Goal: Task Accomplishment & Management: Manage account settings

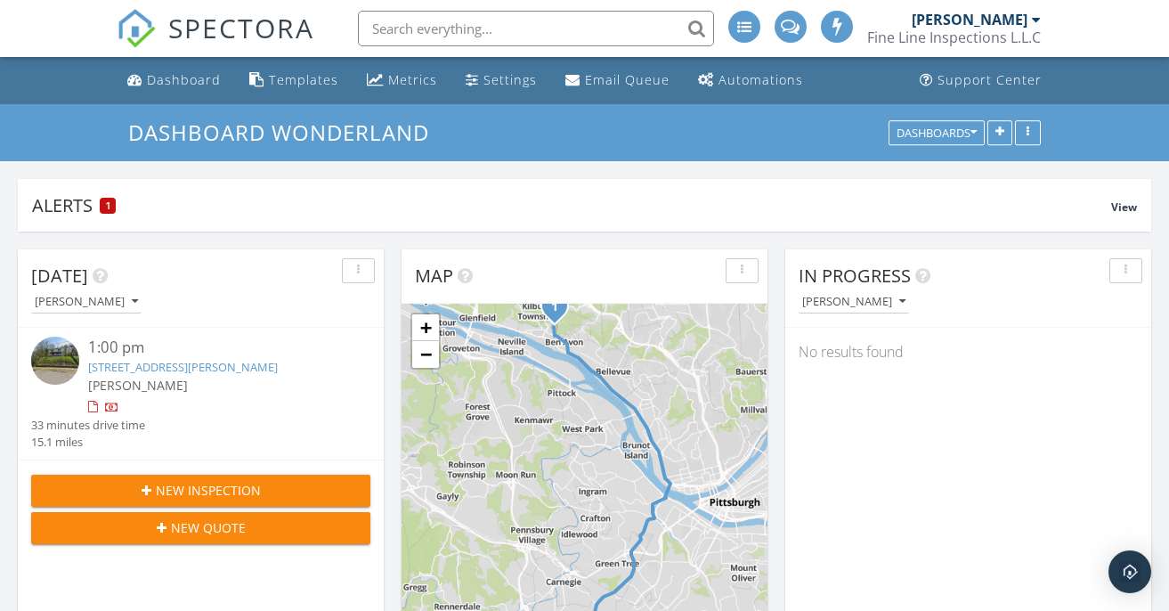
click at [198, 361] on link "280 Plummer Ave, Pittsburgh, PA 15202" at bounding box center [183, 367] width 190 height 16
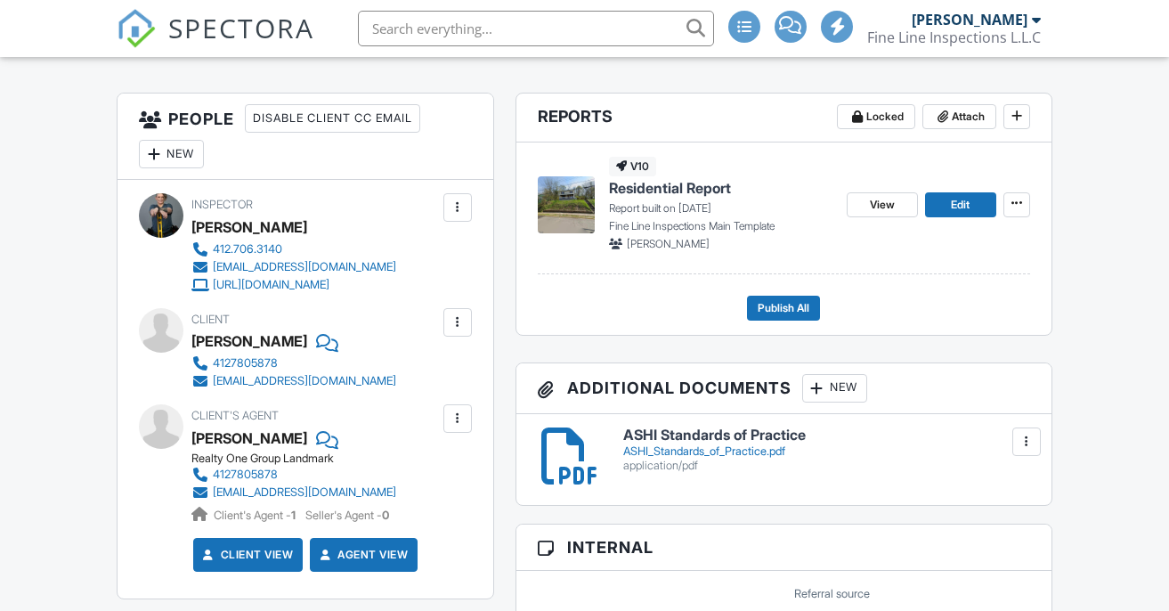
click at [457, 319] on div at bounding box center [458, 322] width 18 height 18
click at [426, 379] on li "Edit" at bounding box center [415, 376] width 91 height 45
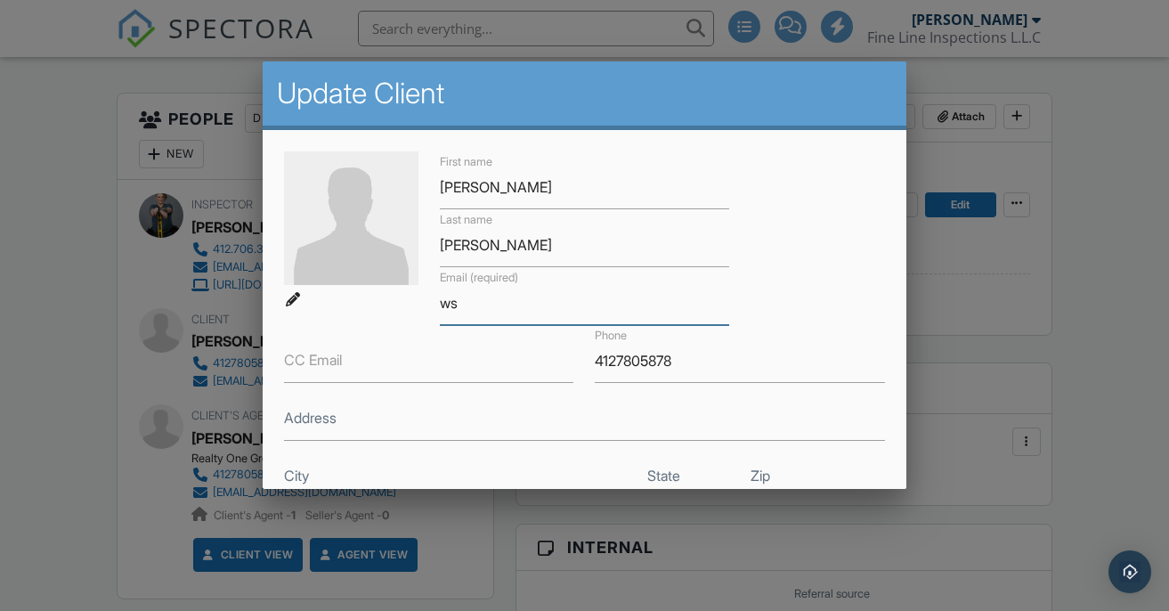
type input "w"
click at [24, 321] on div at bounding box center [584, 293] width 1169 height 764
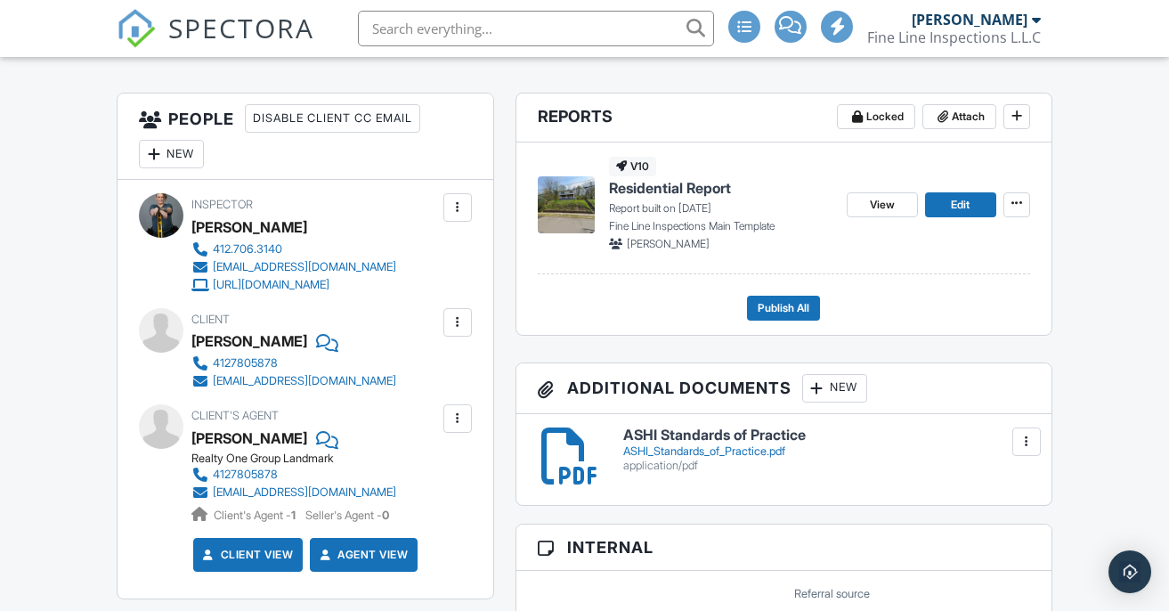
click at [447, 321] on div at bounding box center [457, 322] width 28 height 28
click at [425, 372] on li "Edit" at bounding box center [415, 376] width 91 height 45
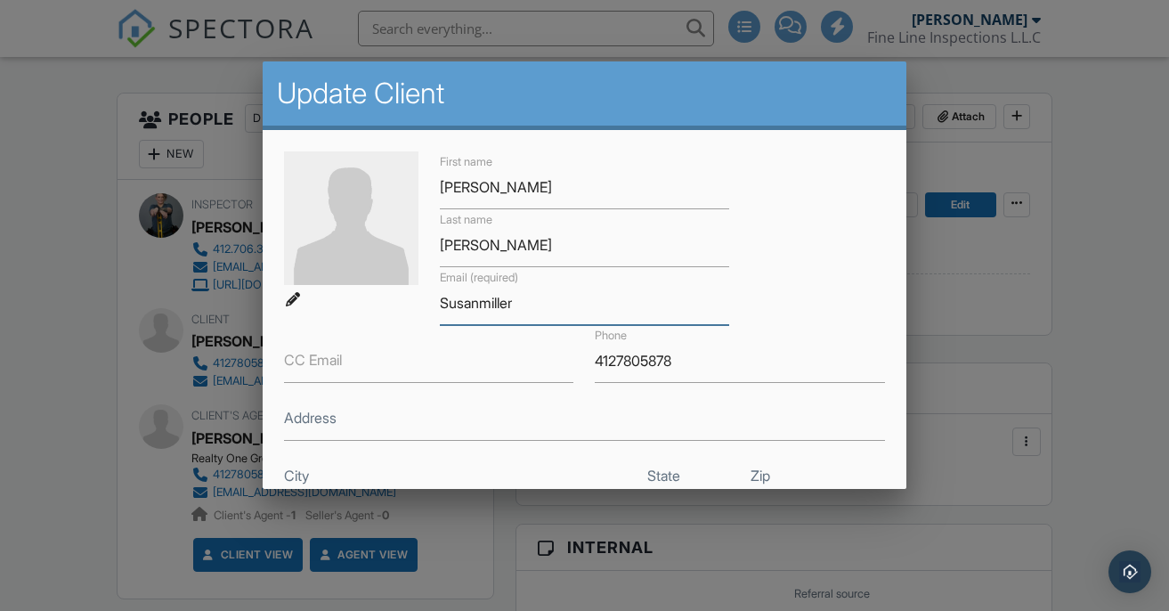
click at [532, 303] on input "Susanmiller" at bounding box center [584, 303] width 289 height 44
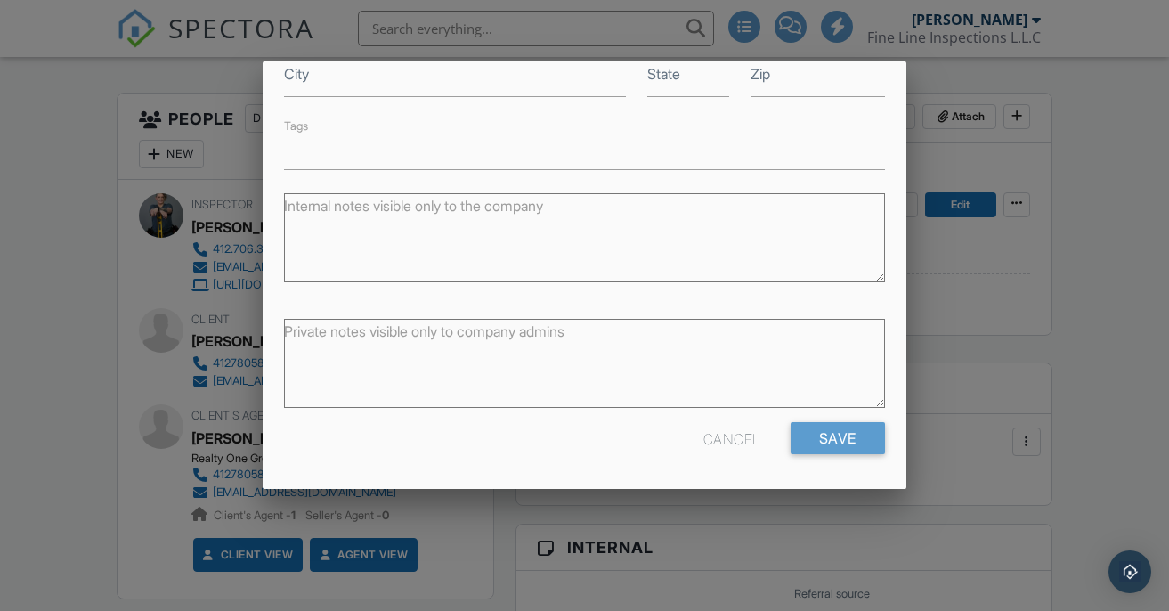
scroll to position [401, 0]
type input "Susanmiller@412realtorpro.com"
click at [831, 440] on input "Save" at bounding box center [838, 439] width 94 height 32
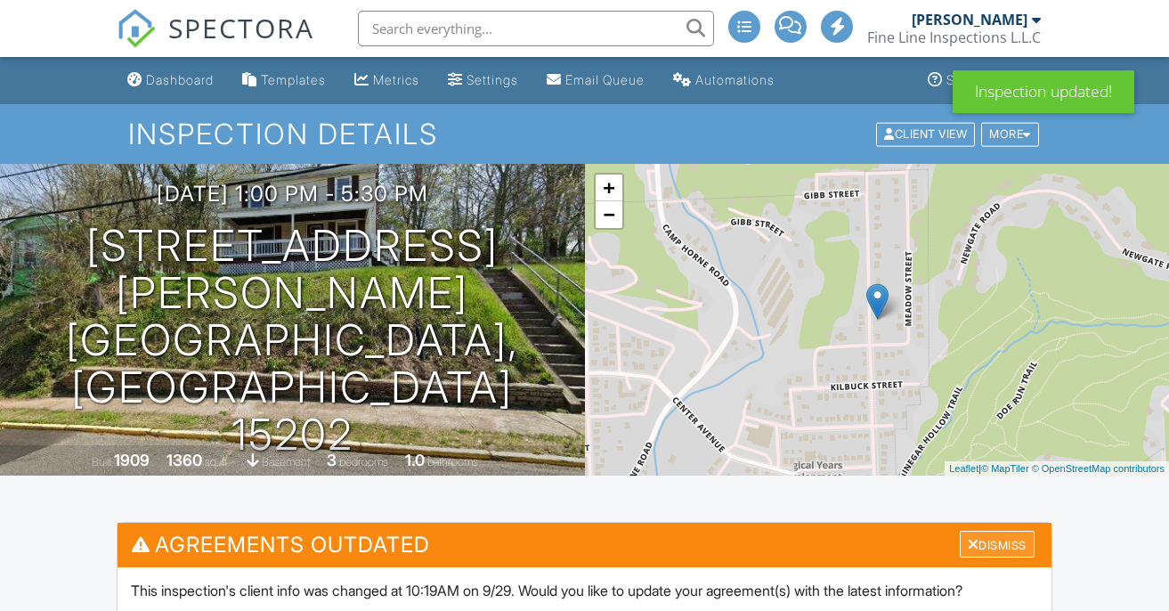
click at [1005, 531] on div "Dismiss" at bounding box center [997, 545] width 75 height 28
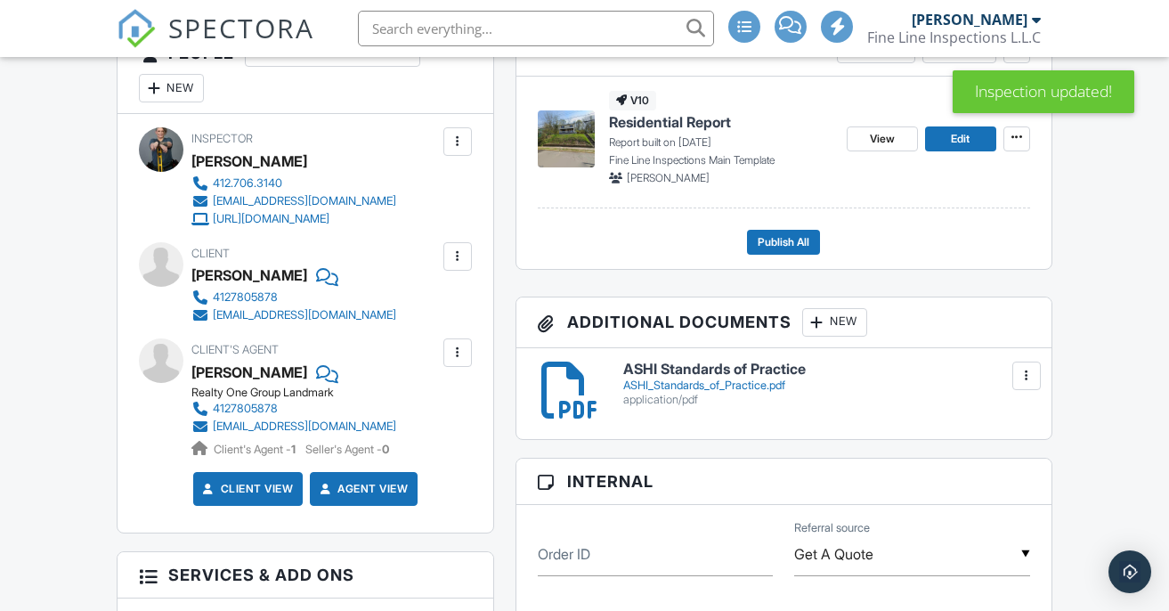
click at [453, 352] on div at bounding box center [458, 353] width 18 height 18
click at [434, 410] on li "Edit" at bounding box center [415, 407] width 91 height 45
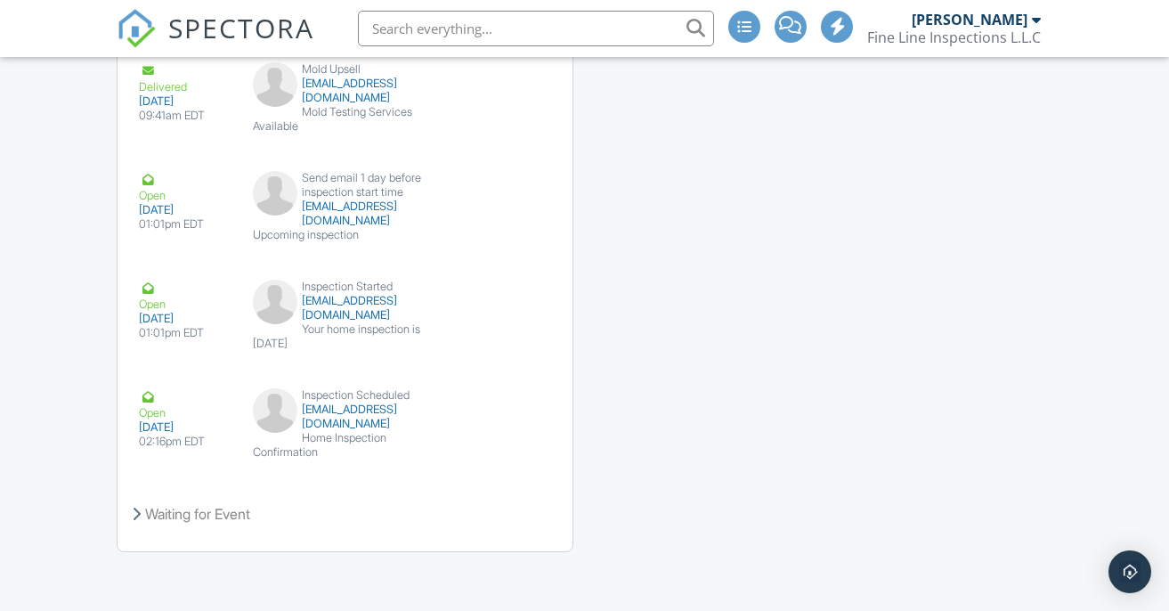
scroll to position [2766, 0]
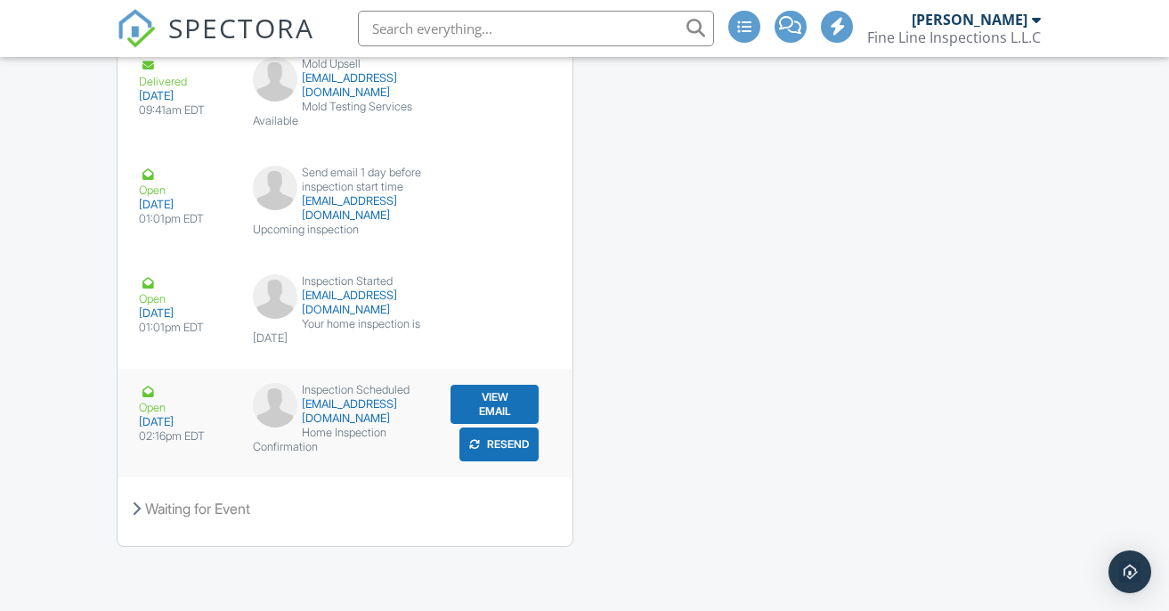
click at [486, 402] on button "View Email" at bounding box center [495, 404] width 89 height 39
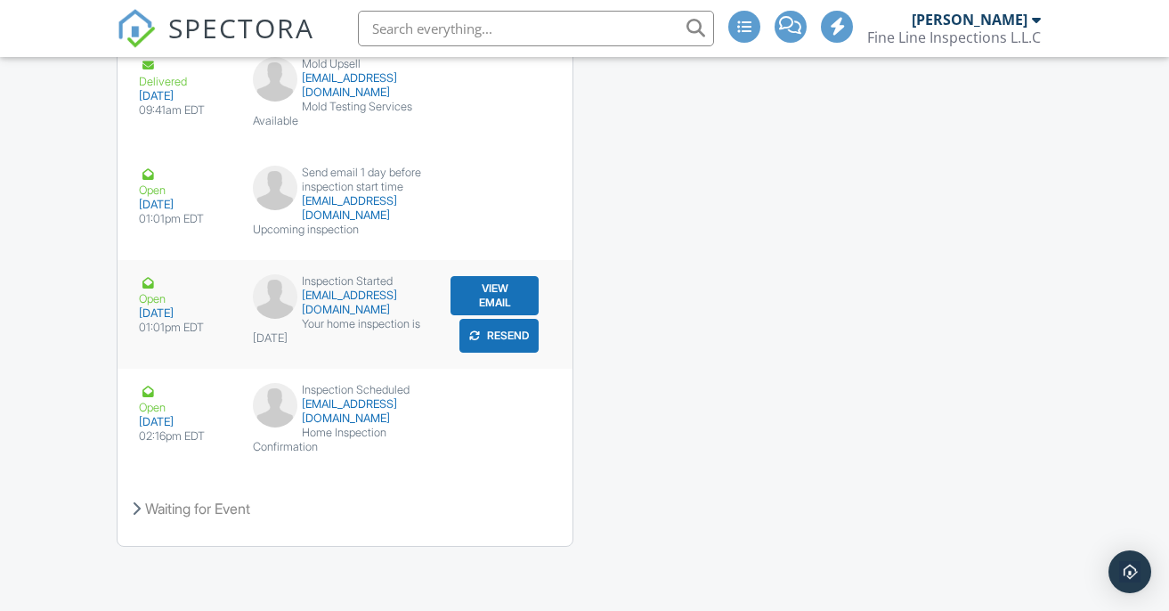
click at [480, 303] on button "View Email" at bounding box center [495, 295] width 89 height 39
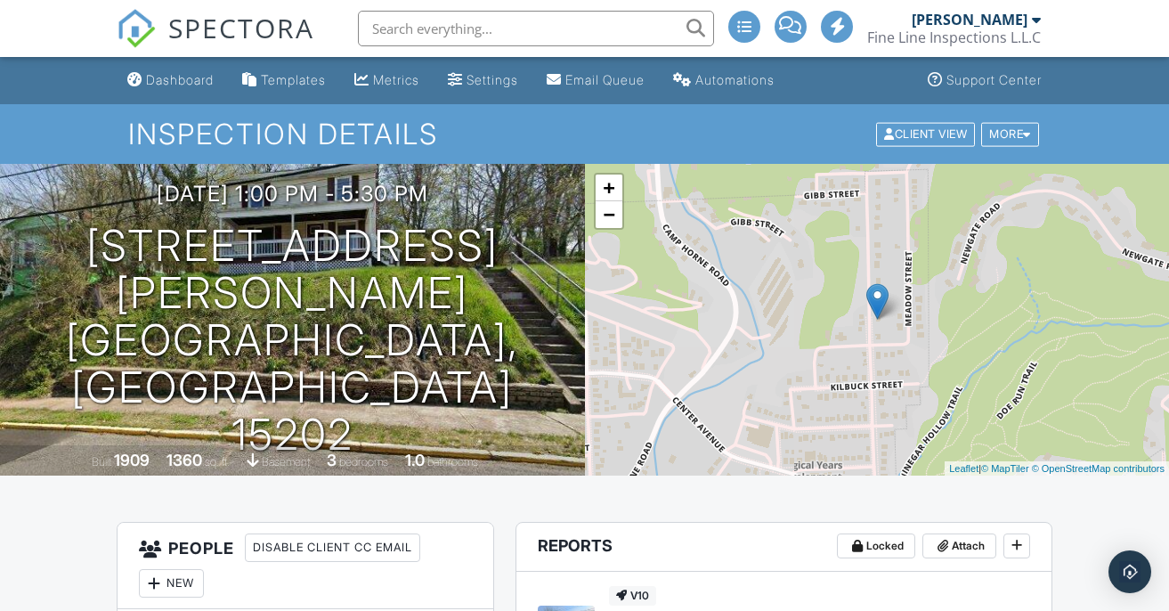
scroll to position [0, 0]
